Goal: Task Accomplishment & Management: Use online tool/utility

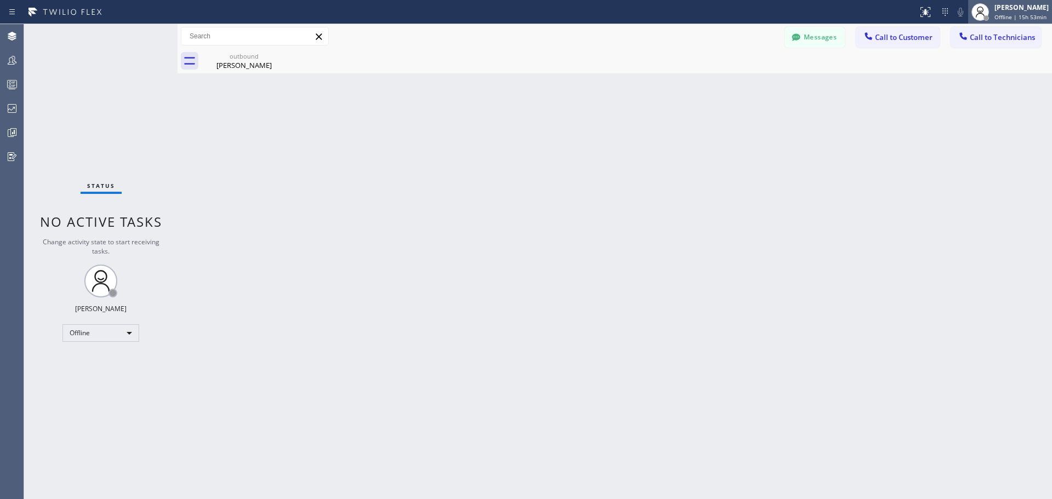
click at [1012, 17] on span "Offline | 15h 53min" at bounding box center [1021, 17] width 52 height 8
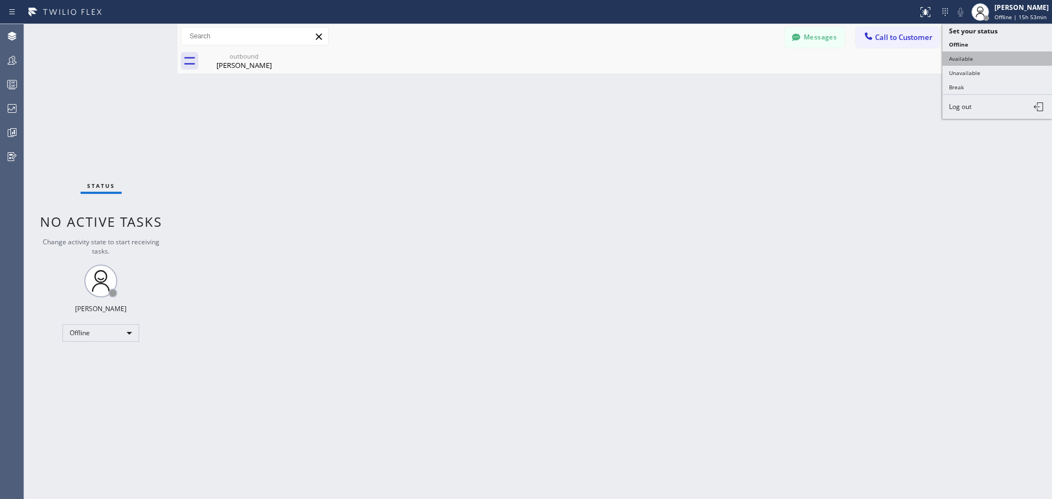
click at [1004, 62] on button "Available" at bounding box center [998, 59] width 110 height 14
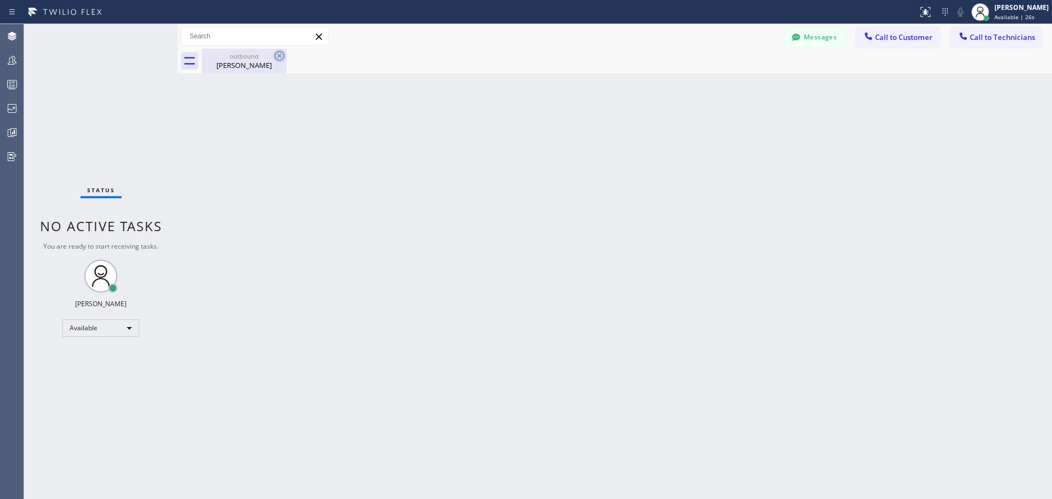
click at [281, 58] on icon at bounding box center [279, 55] width 13 height 13
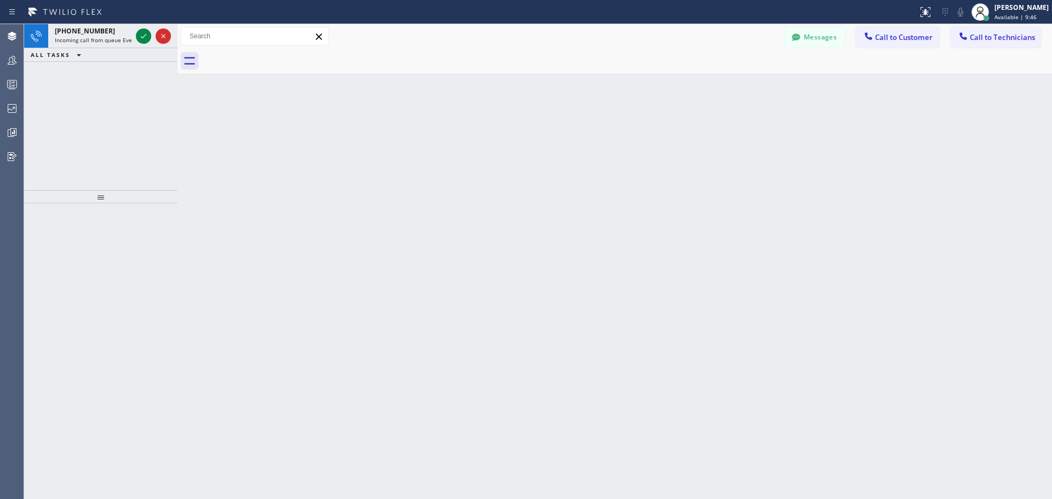
drag, startPoint x: 181, startPoint y: 38, endPoint x: 256, endPoint y: 26, distance: 75.6
click at [265, 35] on div "Messages Call to Customer Call to Technicians Outbound call Location Search loc…" at bounding box center [615, 36] width 875 height 19
drag, startPoint x: 178, startPoint y: 32, endPoint x: 224, endPoint y: 30, distance: 46.1
click at [224, 30] on div at bounding box center [224, 261] width 0 height 475
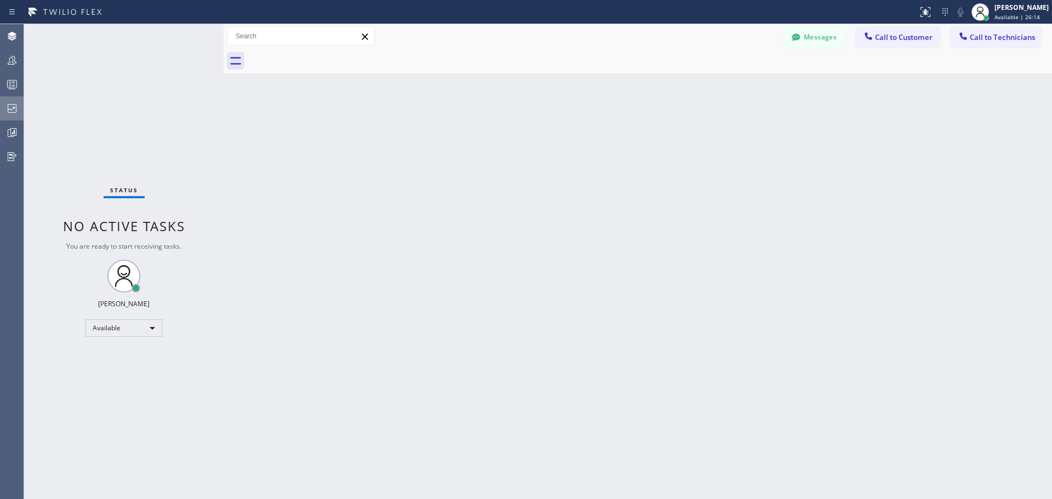
click at [15, 105] on icon at bounding box center [12, 108] width 9 height 9
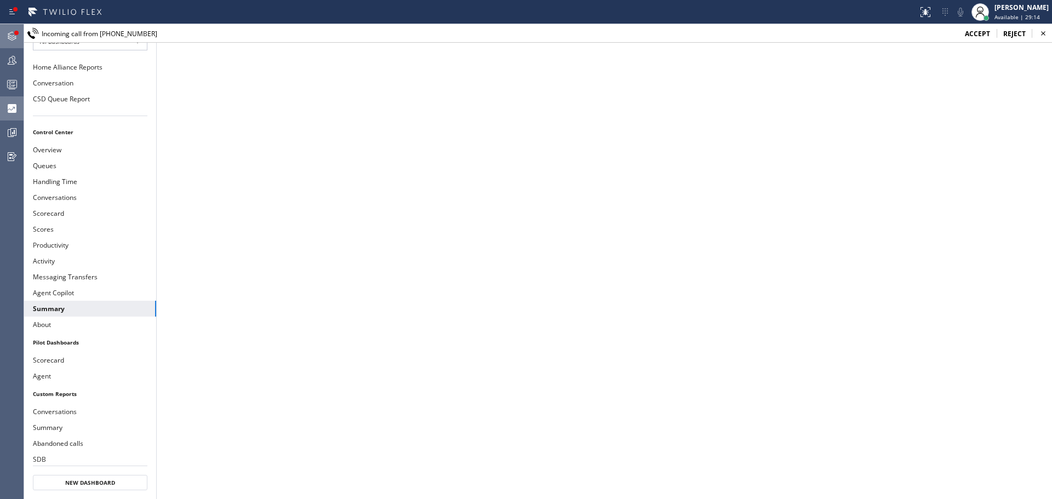
click at [8, 35] on icon at bounding box center [11, 36] width 13 height 13
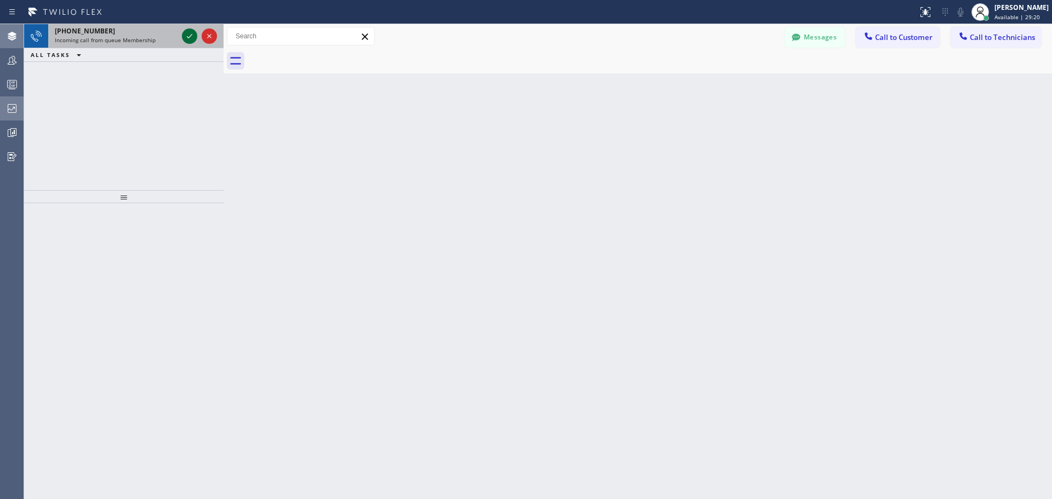
click at [189, 35] on icon at bounding box center [189, 36] width 13 height 13
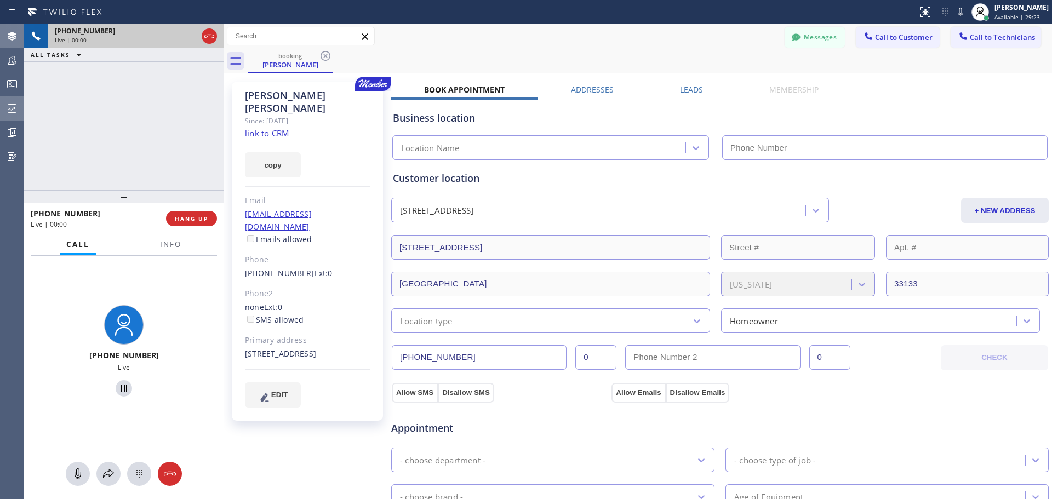
type input "[PHONE_NUMBER]"
click at [195, 220] on span "HANG UP" at bounding box center [191, 219] width 33 height 8
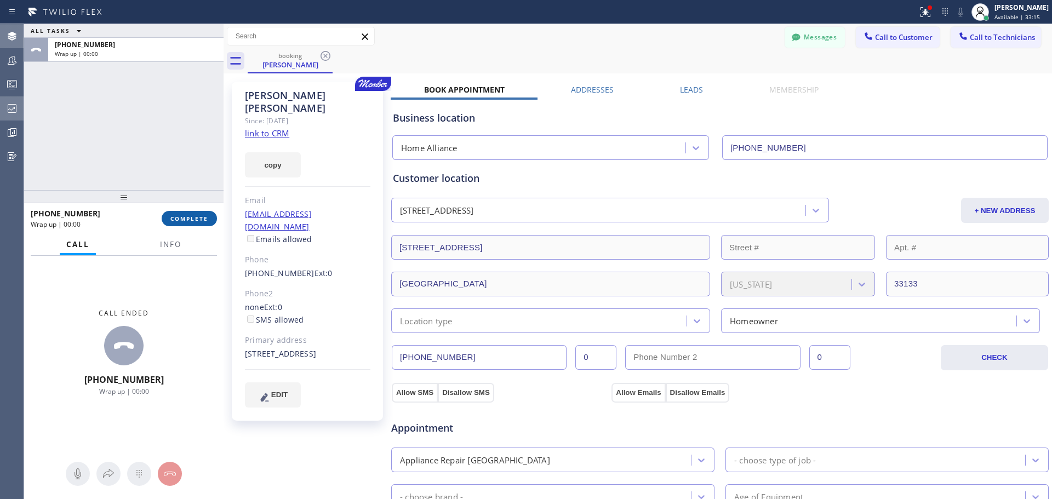
click at [195, 220] on span "COMPLETE" at bounding box center [189, 219] width 38 height 8
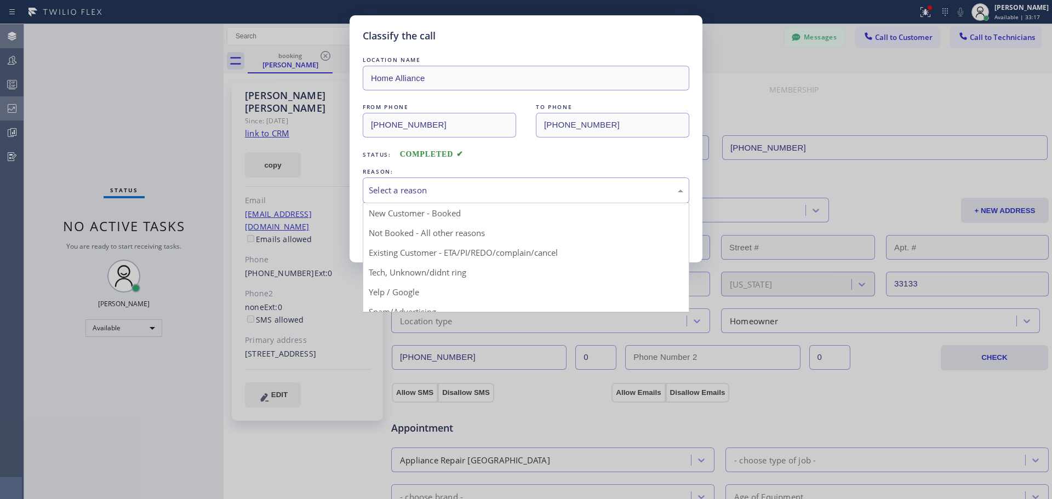
click at [461, 192] on div "Select a reason" at bounding box center [526, 190] width 315 height 13
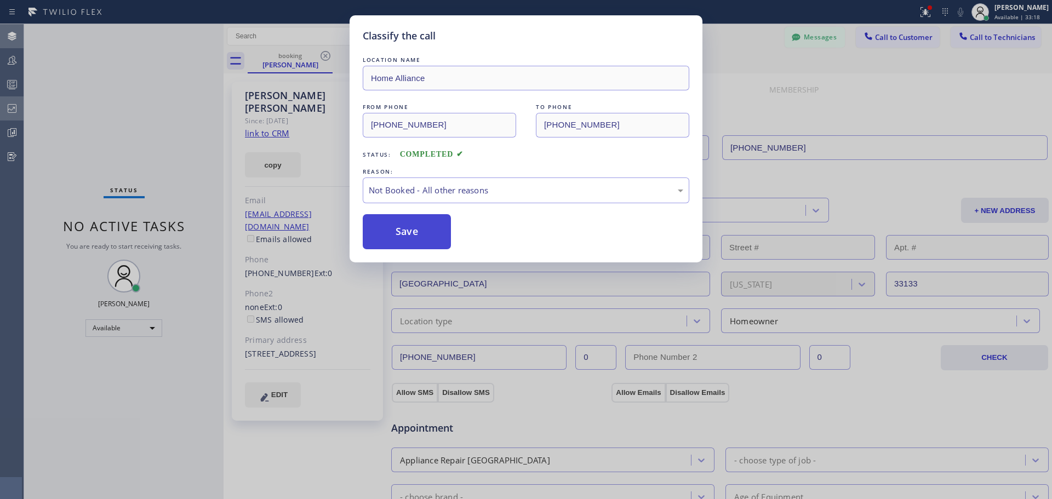
click at [423, 237] on button "Save" at bounding box center [407, 231] width 88 height 35
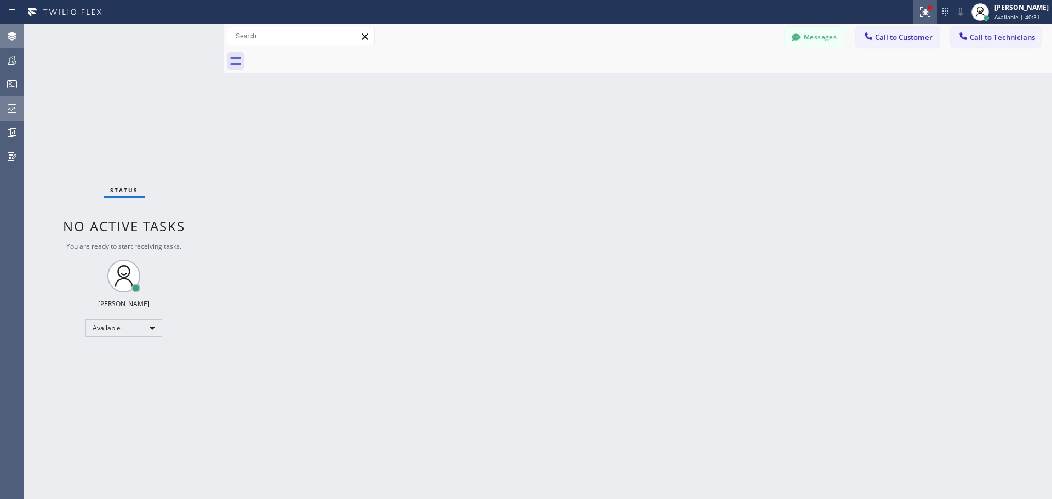
click at [933, 15] on div at bounding box center [926, 11] width 24 height 13
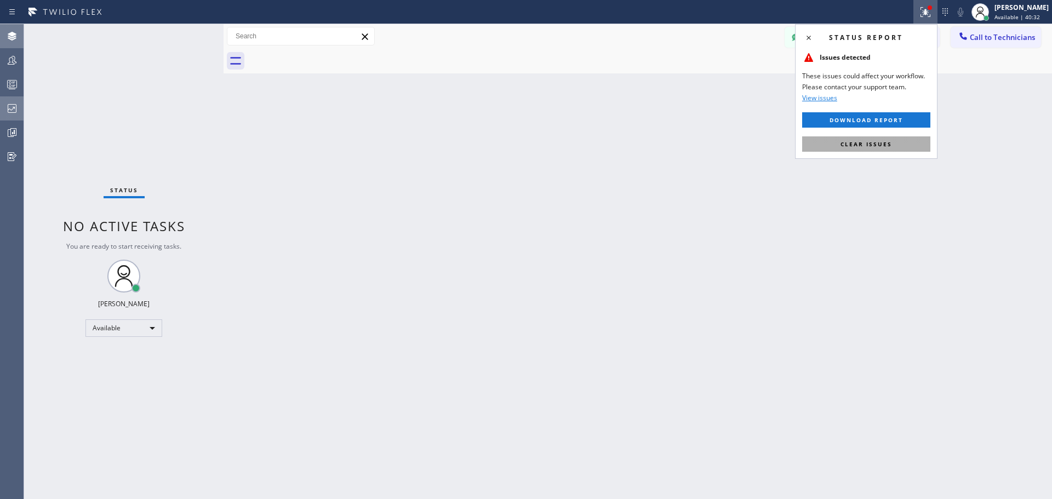
click at [886, 138] on button "Clear issues" at bounding box center [866, 143] width 128 height 15
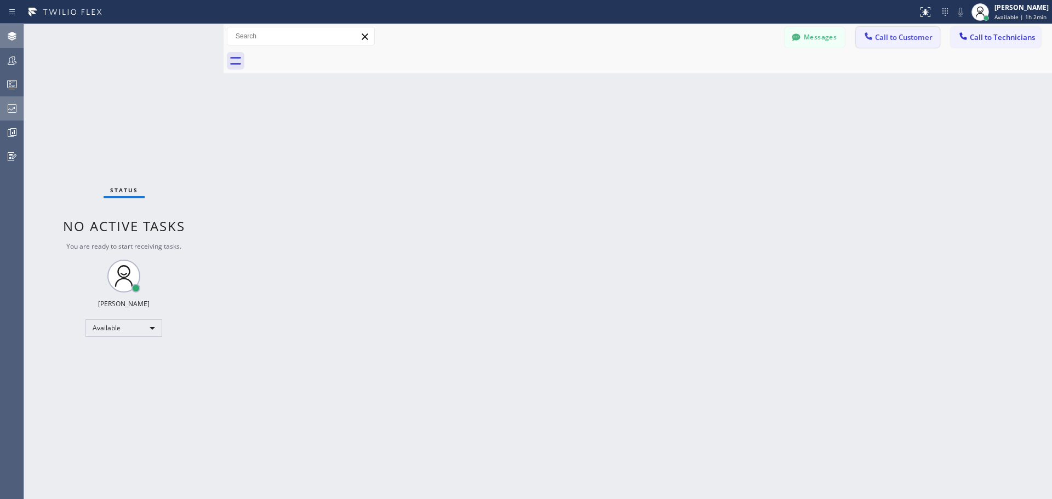
click at [899, 42] on span "Call to Customer" at bounding box center [904, 37] width 58 height 10
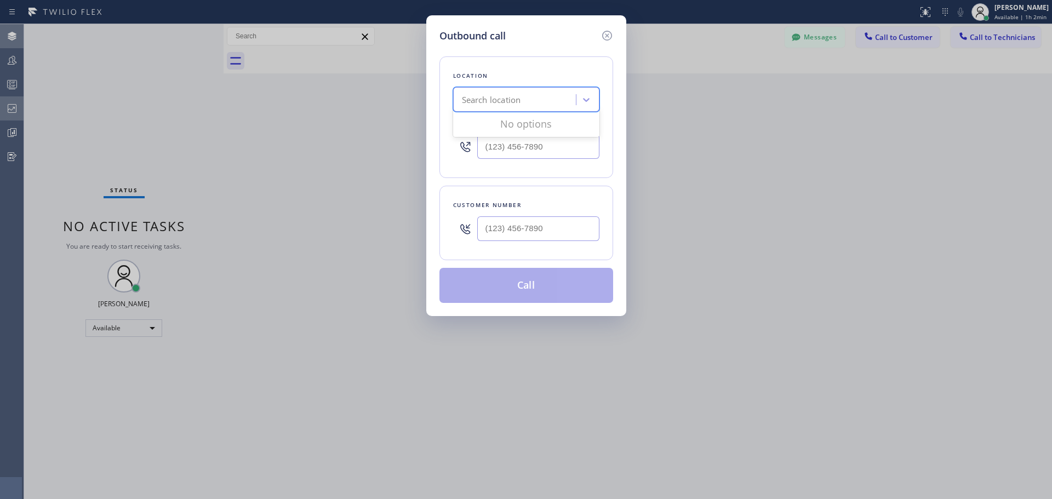
click at [508, 100] on div "Search location" at bounding box center [491, 100] width 59 height 13
type input "CSM"
click at [521, 124] on div "Home Alliance CSM" at bounding box center [526, 123] width 146 height 20
type input "[PHONE_NUMBER]"
click at [516, 230] on input "(___) ___-____" at bounding box center [538, 229] width 122 height 25
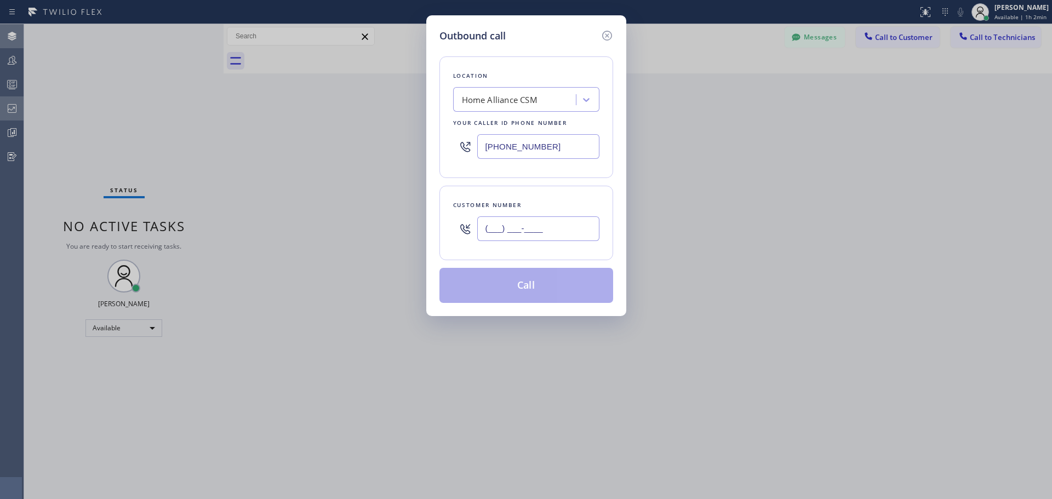
paste input "408) 368-0265"
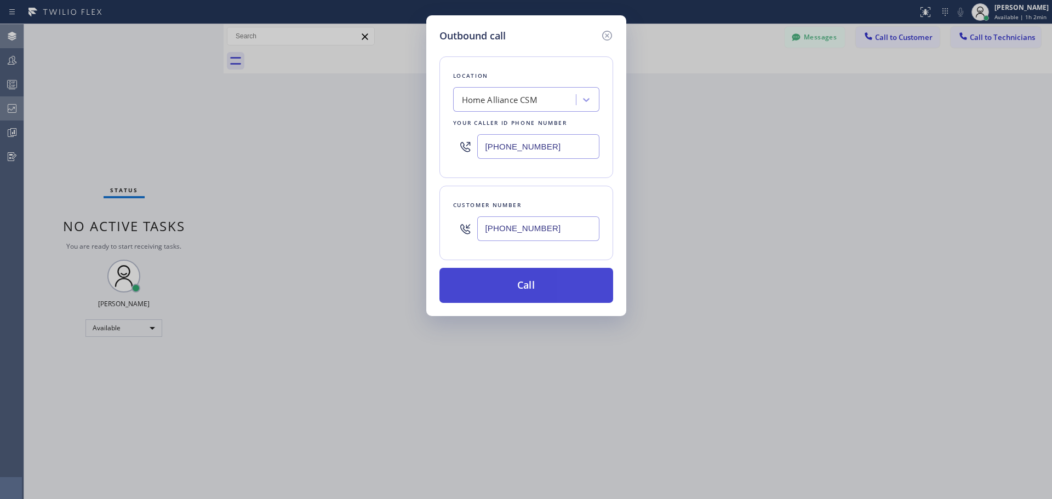
type input "[PHONE_NUMBER]"
click at [548, 290] on button "Call" at bounding box center [527, 285] width 174 height 35
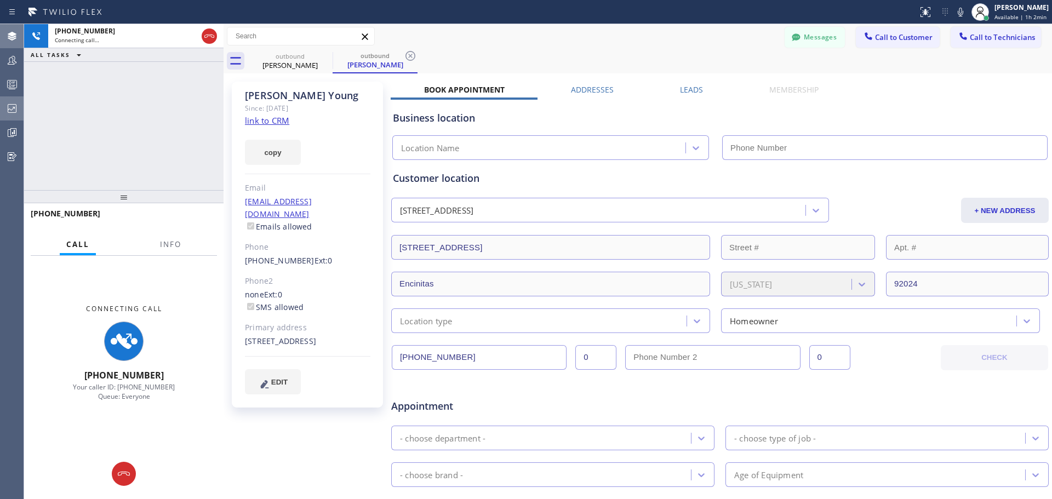
type input "[PHONE_NUMBER]"
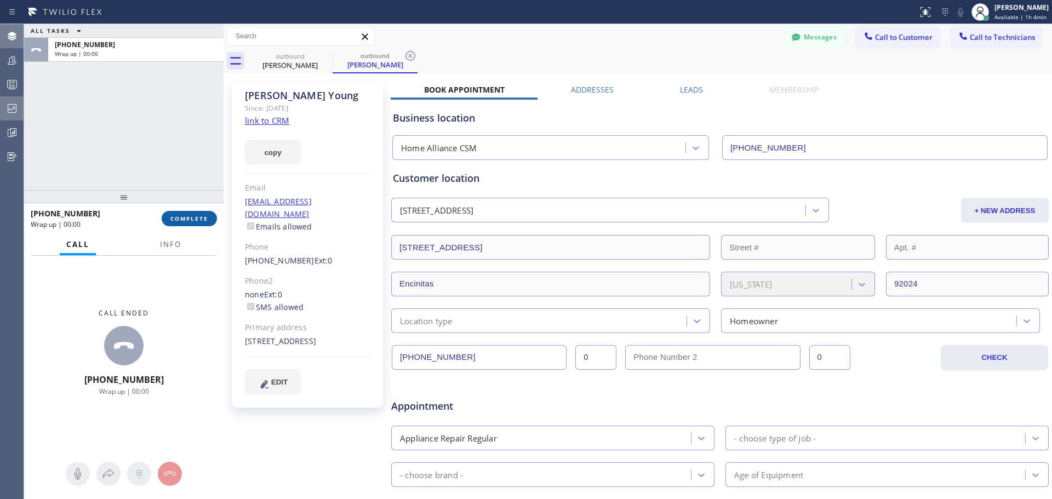
click at [189, 217] on span "COMPLETE" at bounding box center [189, 219] width 38 height 8
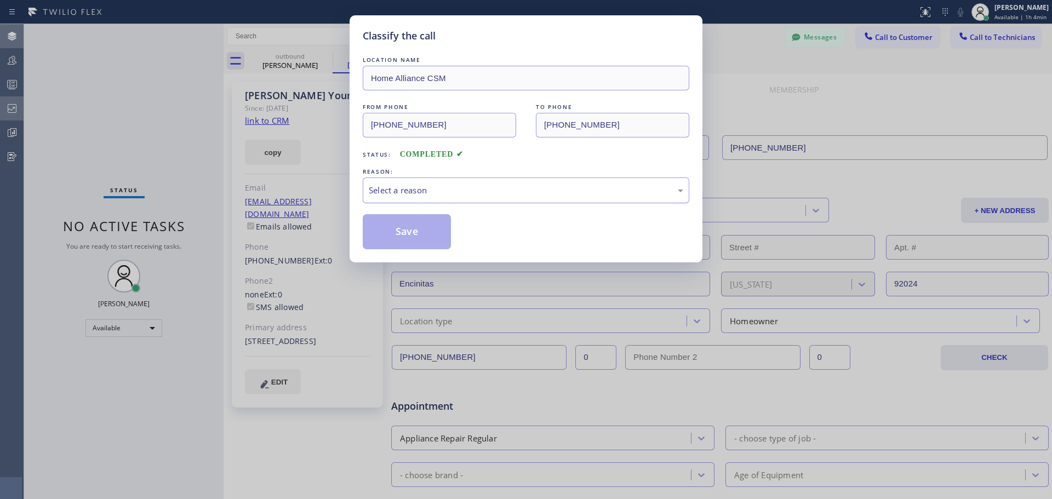
click at [465, 190] on div "Select a reason" at bounding box center [526, 190] width 315 height 13
drag, startPoint x: 447, startPoint y: 233, endPoint x: 425, endPoint y: 240, distance: 22.4
click at [418, 237] on button "Save" at bounding box center [407, 231] width 88 height 35
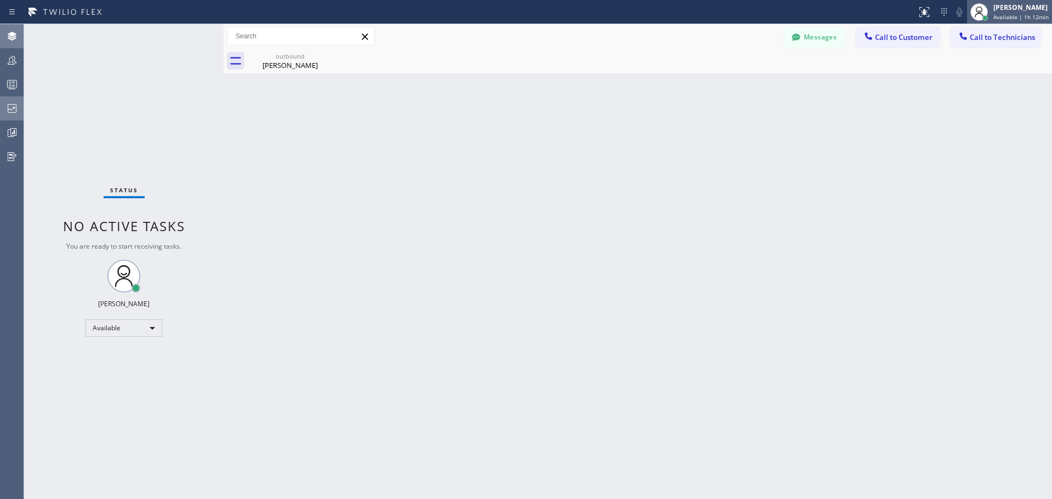
click at [1023, 16] on span "Available | 1h 12min" at bounding box center [1021, 17] width 55 height 8
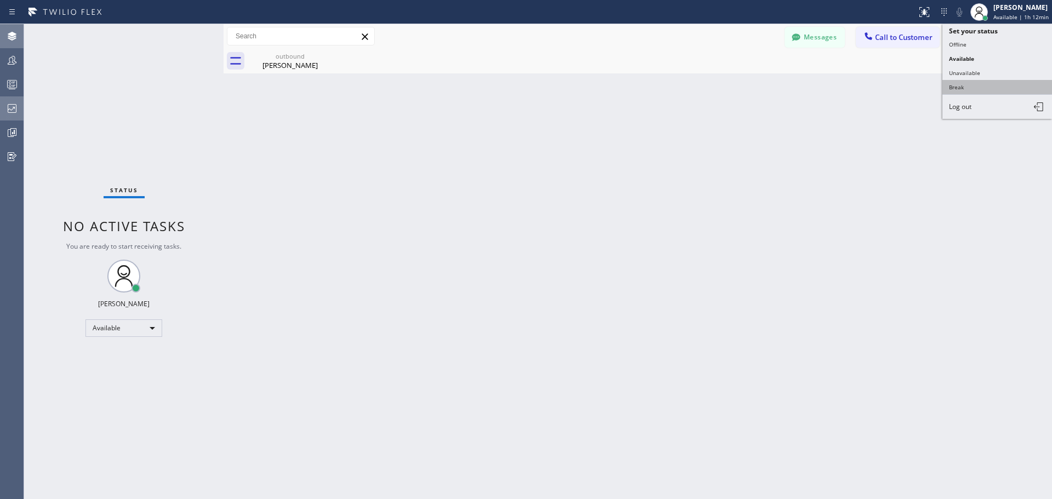
click at [975, 87] on button "Break" at bounding box center [998, 87] width 110 height 14
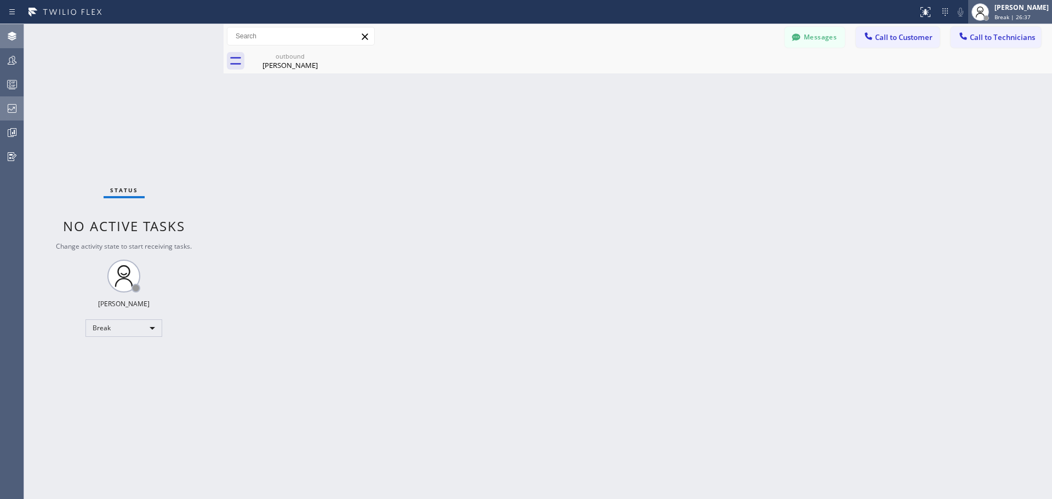
click at [1019, 14] on span "Break | 26:37" at bounding box center [1013, 17] width 36 height 8
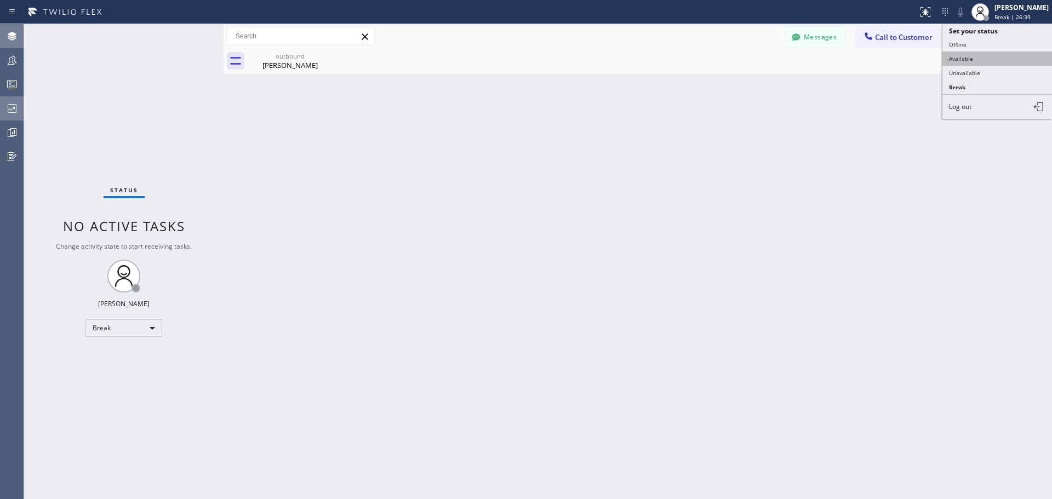
click at [976, 61] on button "Available" at bounding box center [998, 59] width 110 height 14
click at [892, 40] on span "Call to Customer" at bounding box center [904, 37] width 58 height 10
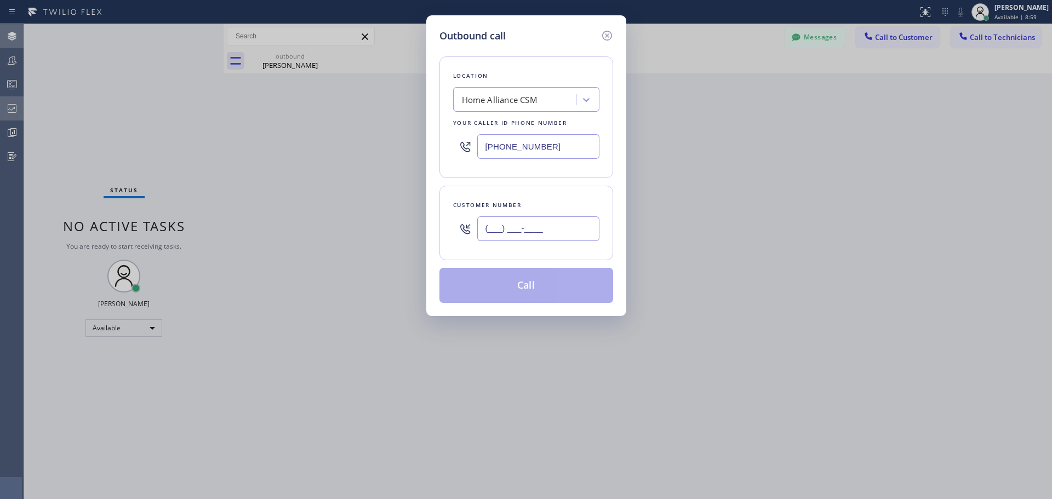
click at [555, 225] on input "(___) ___-____" at bounding box center [538, 229] width 122 height 25
paste input "310) 347-7627"
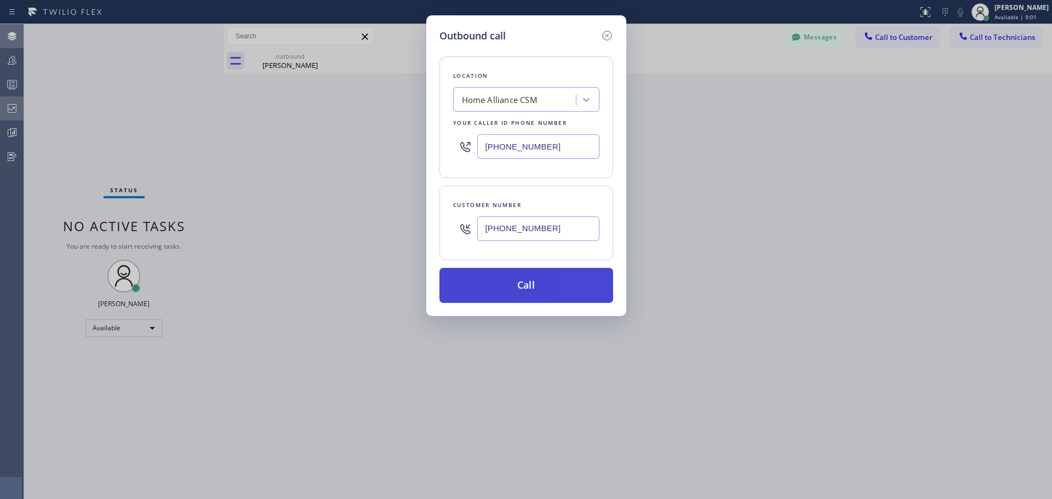
type input "[PHONE_NUMBER]"
click at [553, 289] on button "Call" at bounding box center [527, 285] width 174 height 35
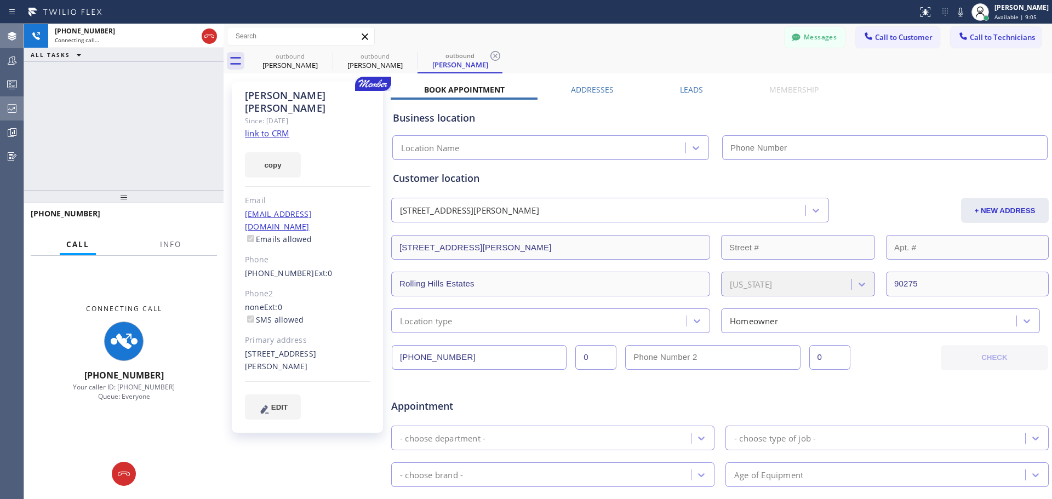
type input "[PHONE_NUMBER]"
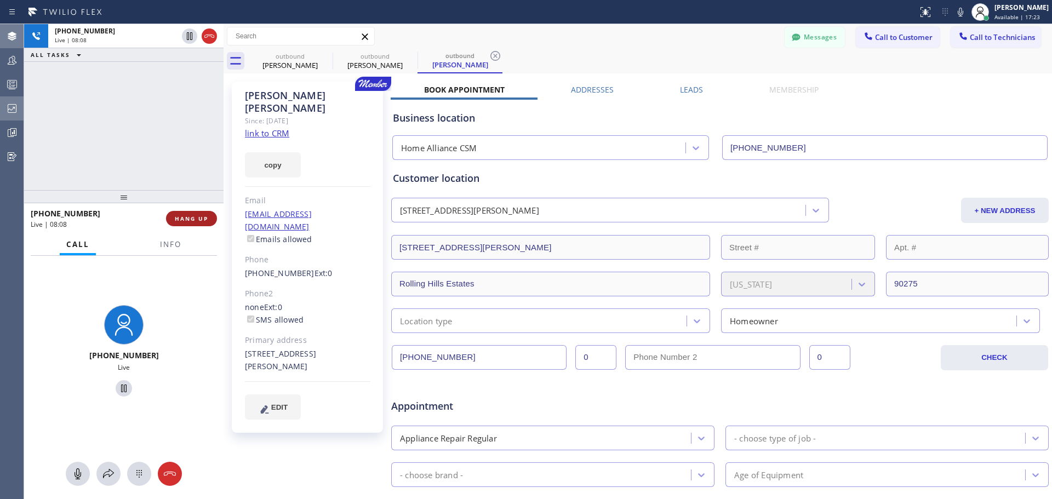
click at [201, 220] on span "HANG UP" at bounding box center [191, 219] width 33 height 8
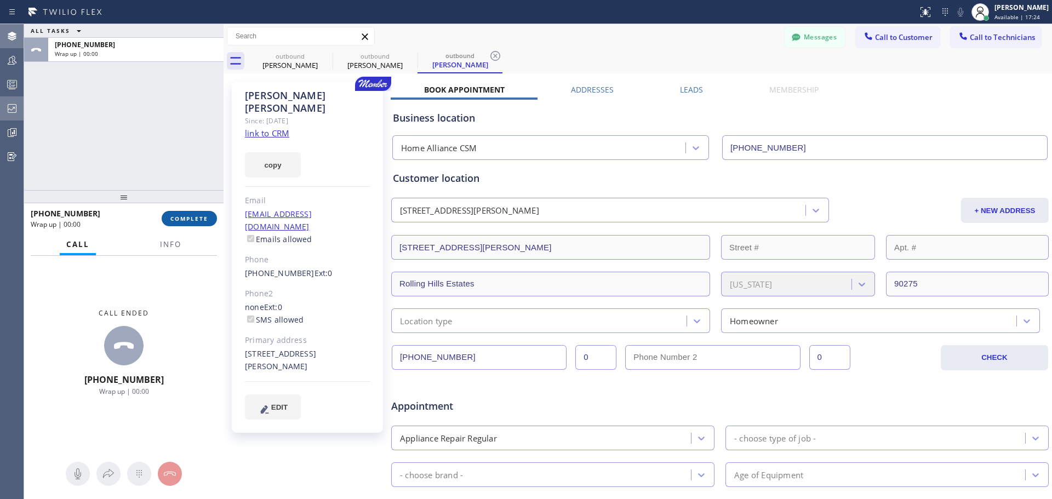
click at [201, 220] on span "COMPLETE" at bounding box center [189, 219] width 38 height 8
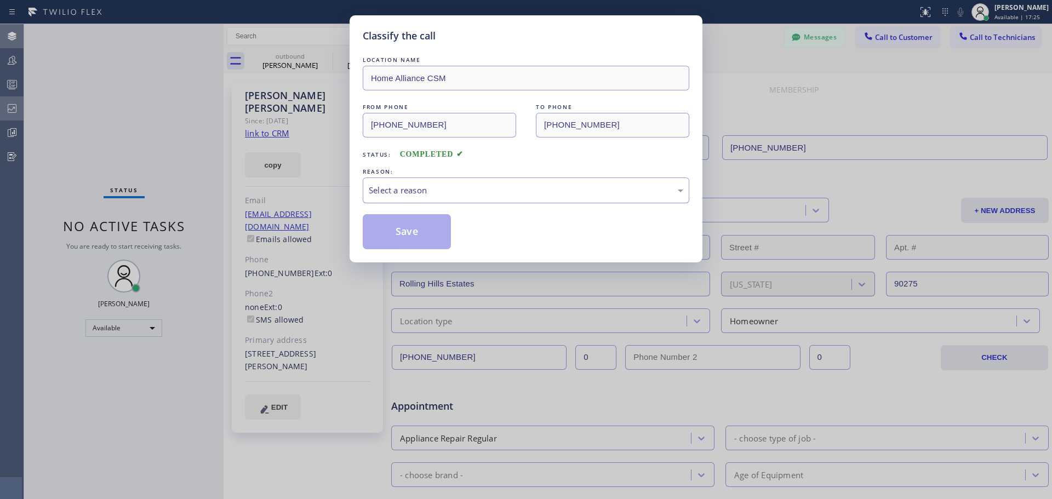
click at [480, 193] on div "Select a reason" at bounding box center [526, 190] width 315 height 13
click at [413, 221] on button "Save" at bounding box center [407, 231] width 88 height 35
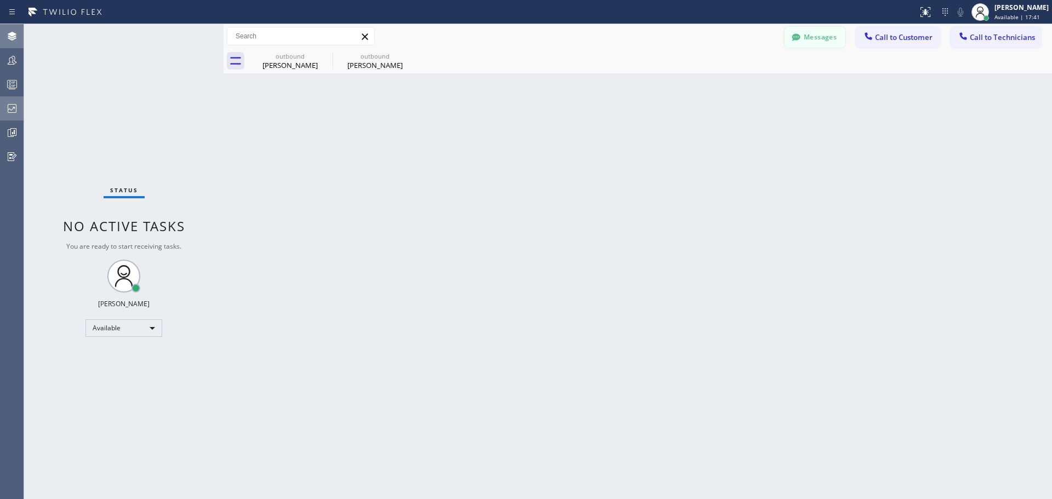
click at [819, 31] on button "Messages" at bounding box center [815, 37] width 60 height 21
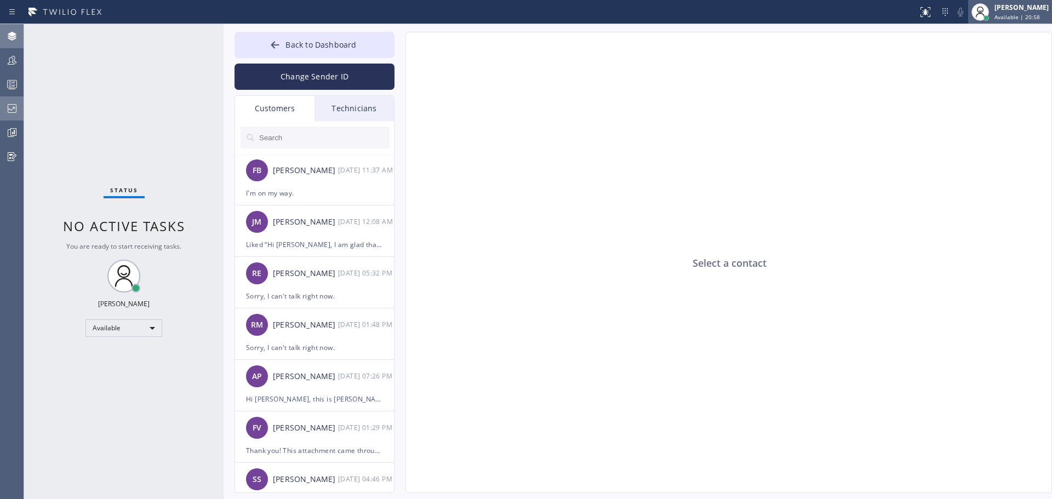
click at [1022, 13] on div "[PERSON_NAME] Available | 20:58" at bounding box center [1023, 11] width 60 height 19
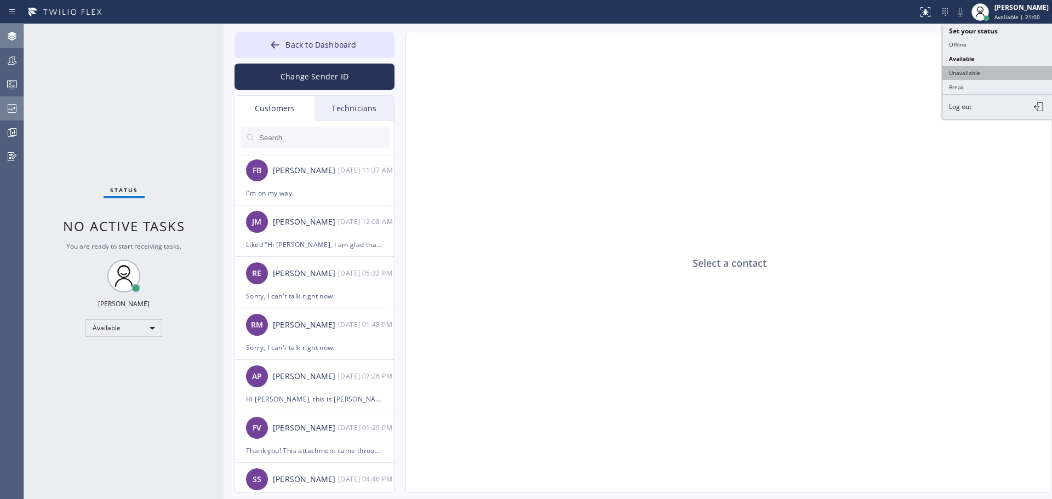
click at [994, 73] on button "Unavailable" at bounding box center [998, 73] width 110 height 14
